Goal: Transaction & Acquisition: Book appointment/travel/reservation

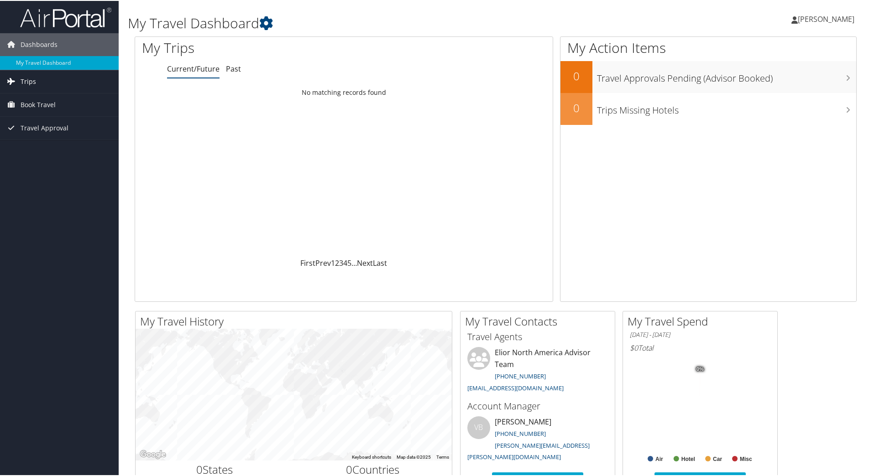
click at [34, 82] on span "Trips" at bounding box center [29, 80] width 16 height 23
click at [36, 82] on link "Trips" at bounding box center [59, 80] width 119 height 23
click at [27, 80] on span "Trips" at bounding box center [29, 80] width 16 height 23
click at [61, 146] on link "Book Travel" at bounding box center [59, 145] width 119 height 23
click at [86, 189] on link "Book/Manage Online Trips" at bounding box center [59, 191] width 119 height 14
